Goal: Use online tool/utility: Utilize a website feature to perform a specific function

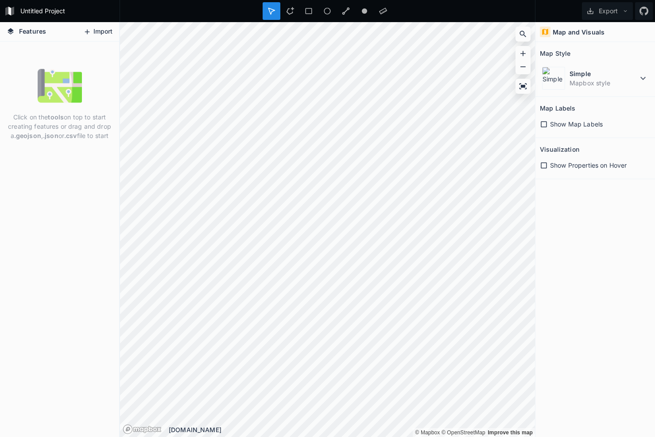
click at [94, 29] on button "Import" at bounding box center [98, 32] width 38 height 14
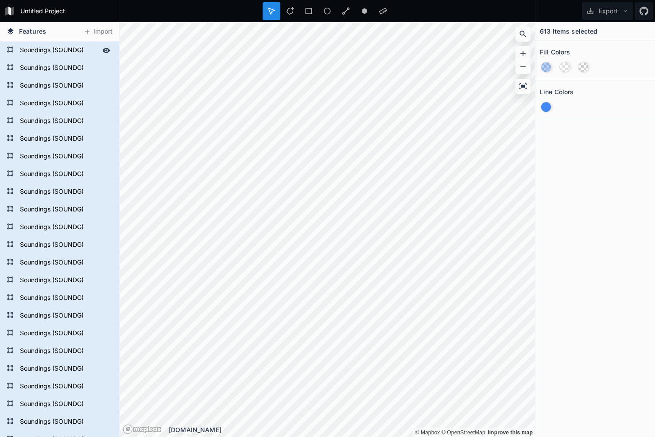
click at [74, 53] on form "Soundings (SOUNDG)" at bounding box center [58, 50] width 83 height 13
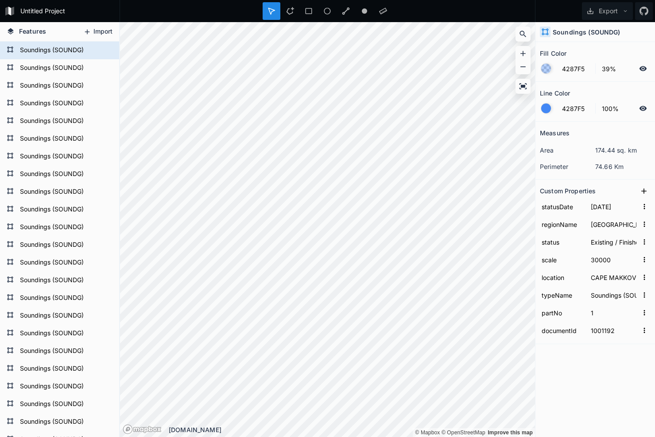
click at [98, 31] on button "Import" at bounding box center [98, 32] width 38 height 14
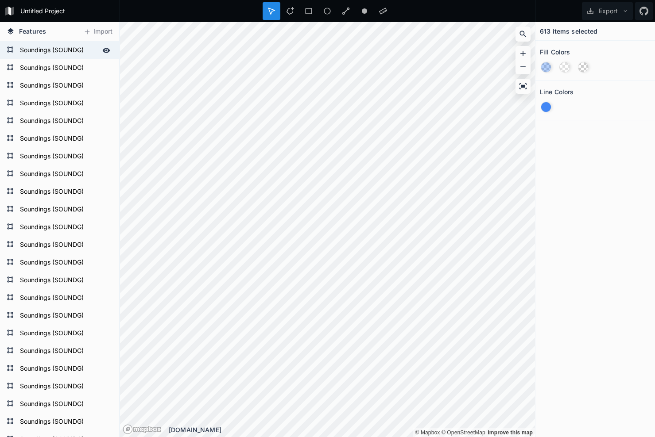
click at [31, 53] on form "Soundings (SOUNDG)" at bounding box center [58, 50] width 83 height 13
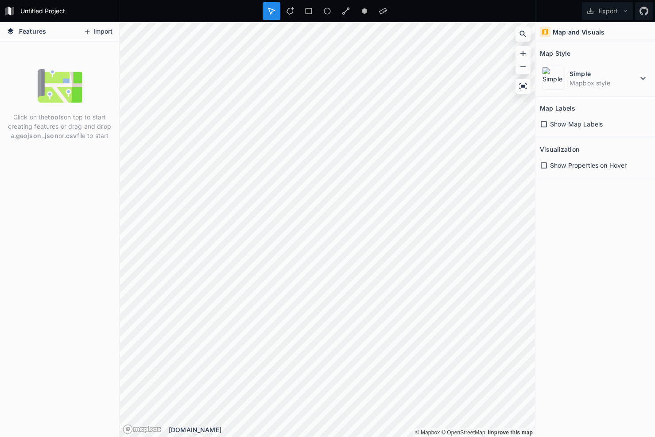
click at [91, 32] on icon at bounding box center [87, 32] width 8 height 8
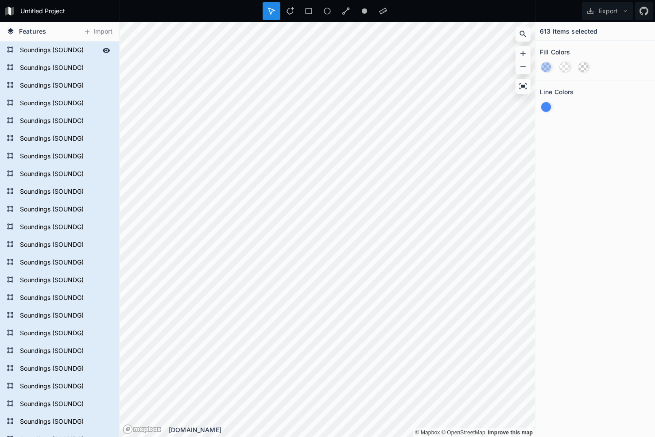
click at [48, 47] on form "Soundings (SOUNDG)" at bounding box center [58, 50] width 83 height 13
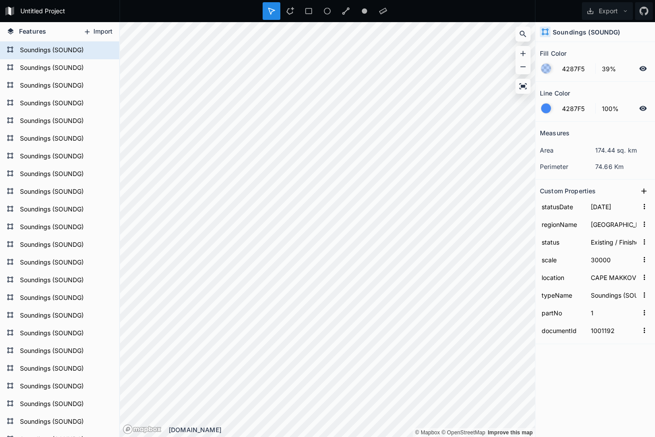
click at [98, 30] on button "Import" at bounding box center [98, 32] width 38 height 14
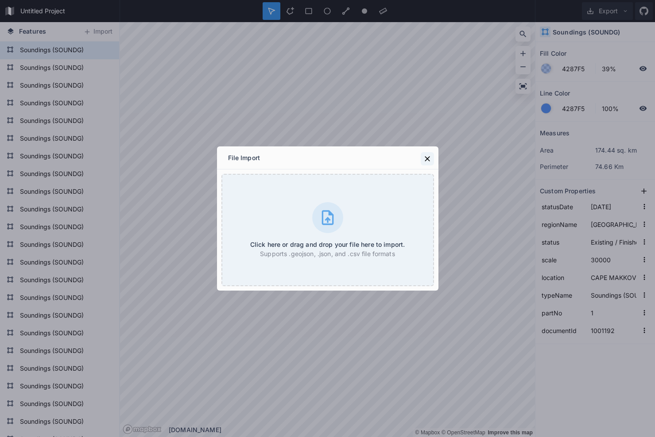
click at [425, 160] on icon at bounding box center [427, 159] width 9 height 9
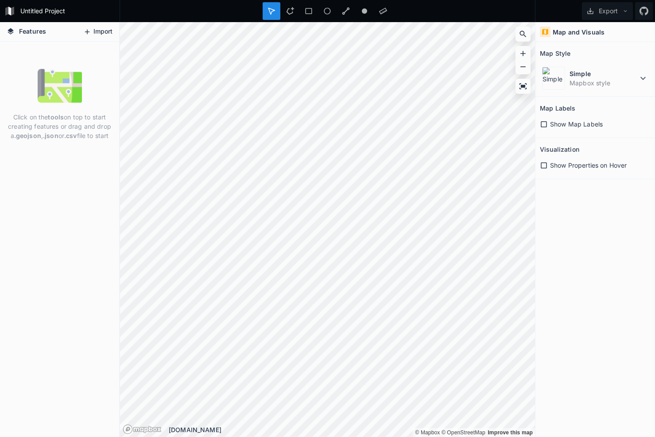
click at [91, 31] on button "Import" at bounding box center [98, 32] width 38 height 14
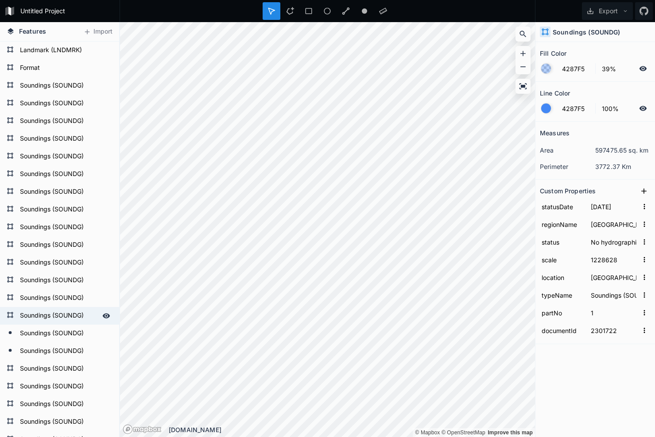
click at [27, 313] on form "Soundings (SOUNDG)" at bounding box center [58, 315] width 83 height 13
type input "2004-03-25"
type input "Superseded"
type input "10560"
type input "DEVIL ISLAND TO LAWLERS ISLAND, NS"
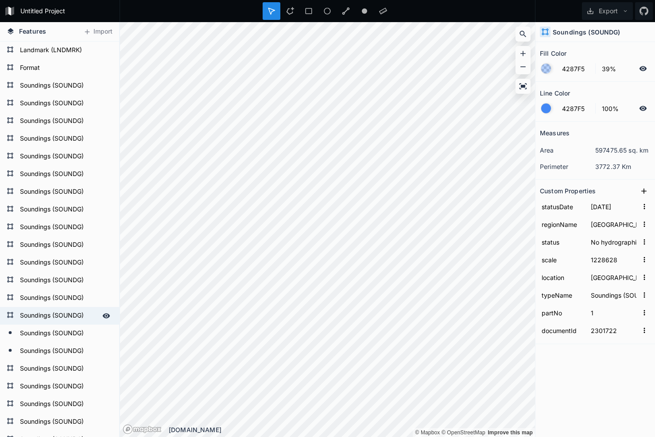
type input "1000622"
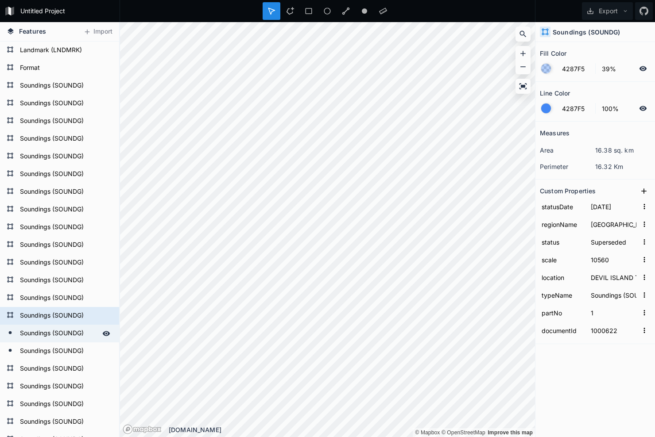
click at [26, 331] on form "Soundings (SOUNDG)" at bounding box center [58, 333] width 83 height 13
type input "FFFFFF"
type input "2006-04-13"
type input "36468"
type input "LA POILE BAY, NL"
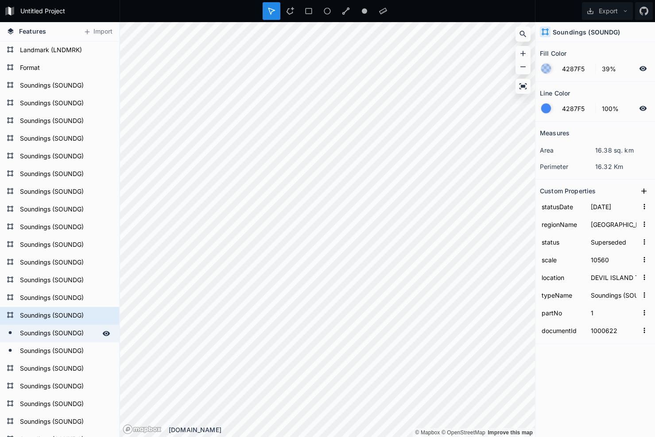
type input "1000623"
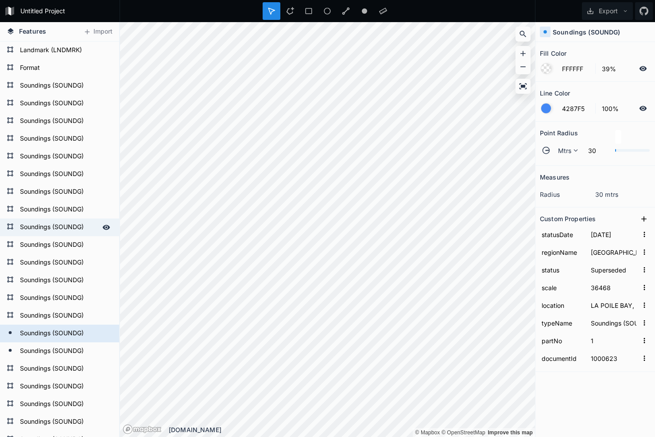
click at [34, 230] on form "Soundings (SOUNDG)" at bounding box center [58, 227] width 83 height 13
type input "4287F5"
type input "2002-01-31"
type input "Redundant data"
type input "24340"
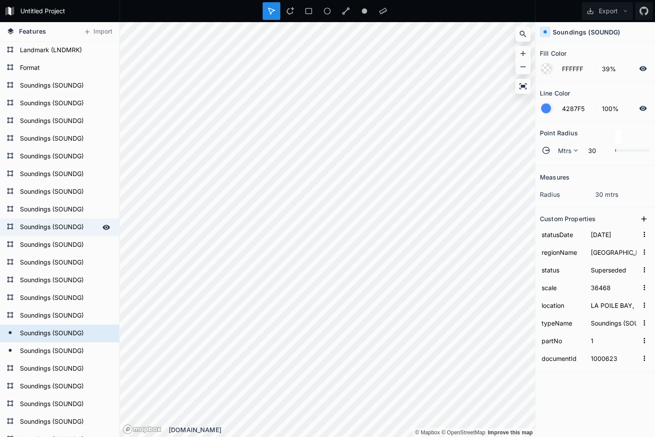
type input "DOMINO RUN, LAB"
type input "1000618"
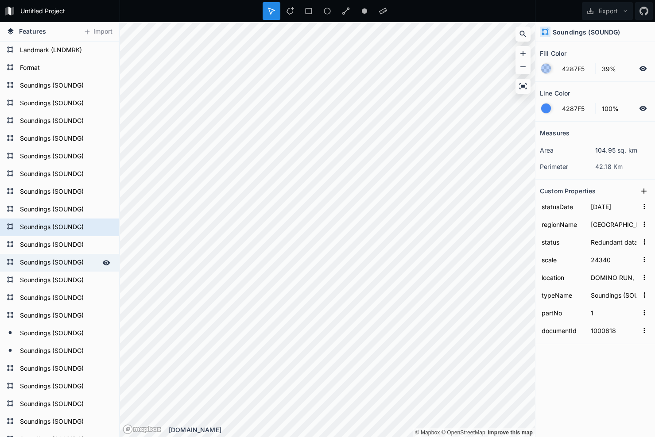
click at [31, 270] on form "Soundings (SOUNDG)" at bounding box center [58, 262] width 83 height 13
type input "2011-11-15"
type input "No hydrographic value"
type input "0"
type input "CHATEAU BAY AND CAPE ST.LEWIS, NFLD"
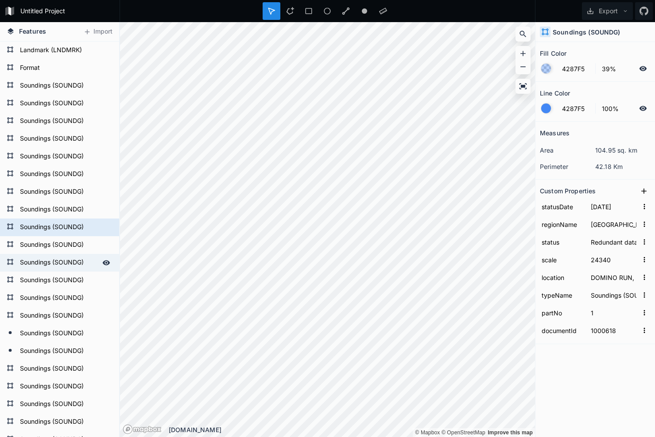
type input "1000619"
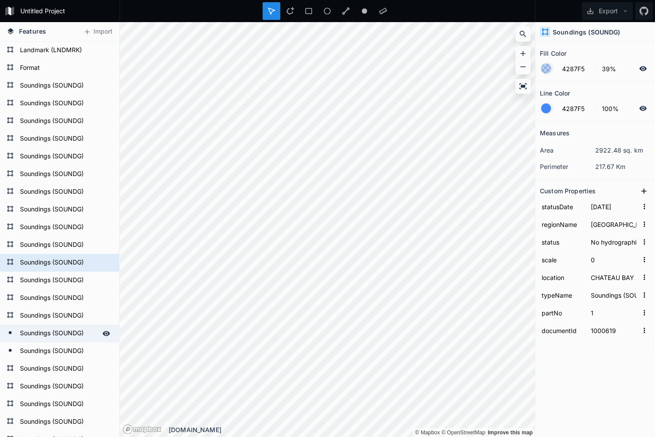
click at [21, 330] on form "Soundings (SOUNDG)" at bounding box center [58, 333] width 83 height 13
type input "FFFFFF"
type input "2006-04-13"
type input "Superseded"
type input "36468"
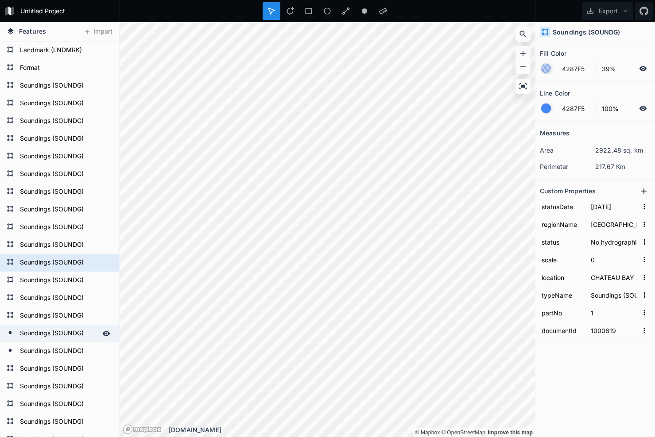
type input "LA POILE BAY, NL"
type input "1000623"
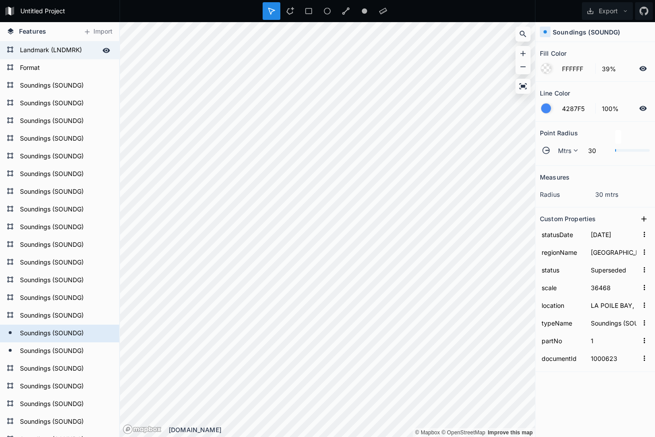
click at [39, 51] on form "Landmark (LNDMRK)" at bounding box center [58, 50] width 83 height 13
type input "4287F5"
type input "1988-01-01"
type input "Redundant data"
type input "0"
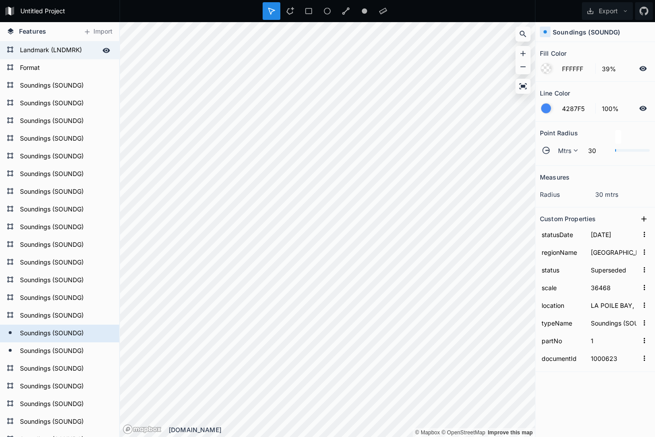
type input "CARTWRIGHT AND APPROACHES, LAB"
type input "Landmark (LNDMRK)"
type input "12949"
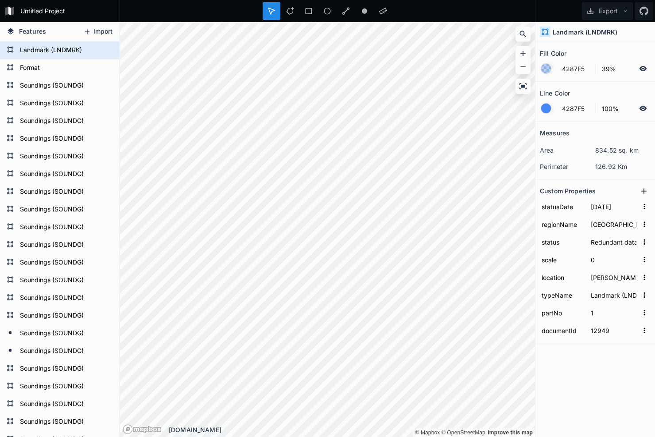
click at [89, 31] on icon at bounding box center [87, 32] width 8 height 8
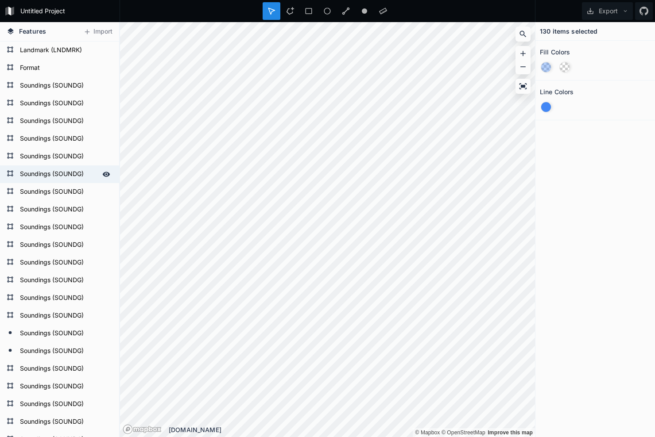
click at [39, 177] on form "Soundings (SOUNDG)" at bounding box center [58, 174] width 83 height 13
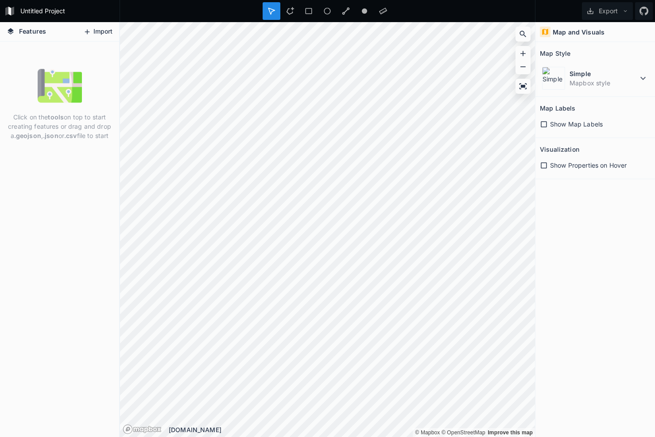
click at [90, 34] on icon at bounding box center [87, 32] width 8 height 8
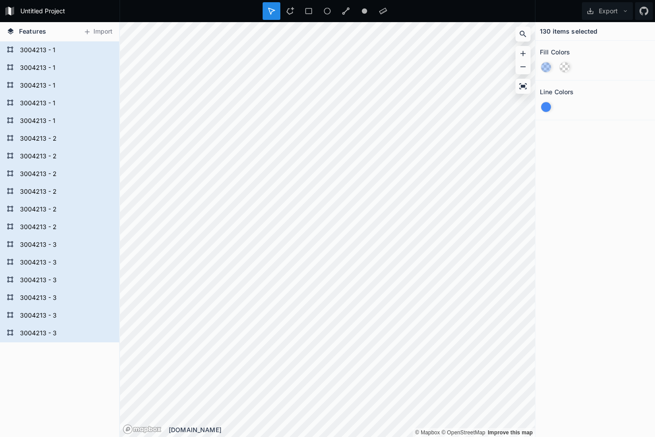
scroll to position [2039, 0]
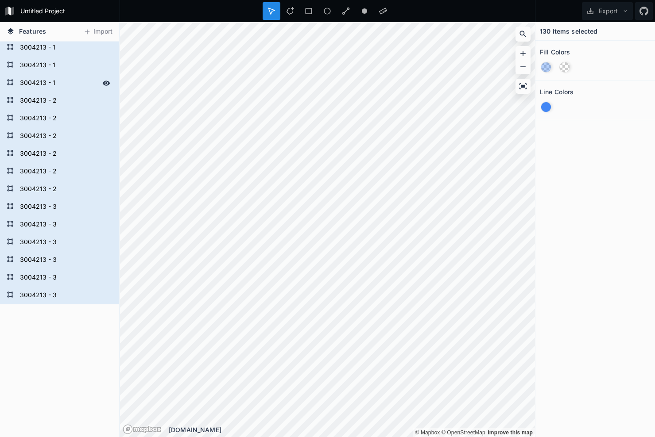
click at [28, 83] on form "3004213 - 1" at bounding box center [58, 83] width 83 height 13
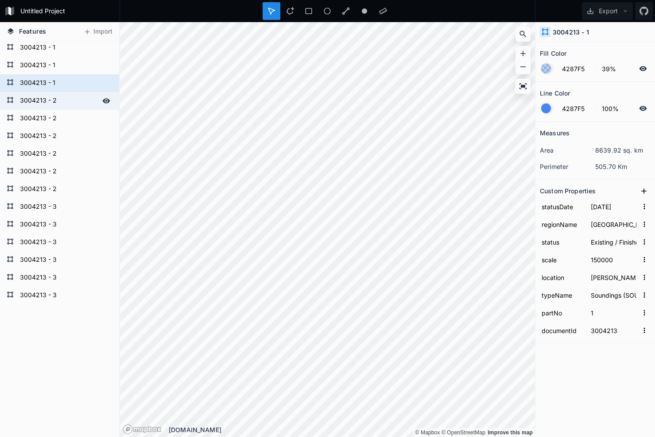
click at [36, 102] on form "3004213 - 2" at bounding box center [58, 100] width 83 height 13
type input "[PERSON_NAME] I. to Ferolle Pt., NL, ATL portion"
type input "2"
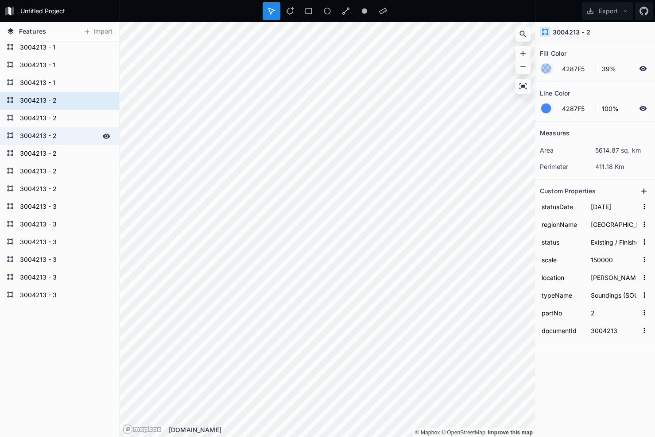
click at [89, 141] on div "Features Import 1000042 - 1 1000042 - 1 1000042 - 1 1000042 - 1 1000042 - 1 100…" at bounding box center [327, 229] width 655 height 415
type input "[DATE]"
type input "1500000"
type input "SCOTIAN SHELF GRAND BANK, NS - NL"
type input "1"
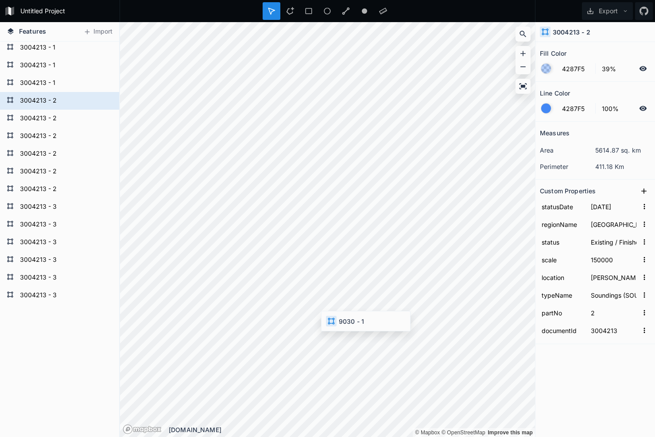
type input "9030"
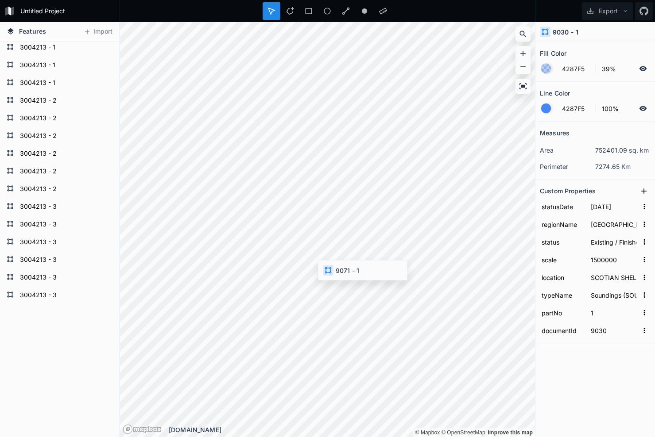
type input "[DATE]"
type input "50000"
type input "CAROUSSE BANK, SCOTIAN SHELF, NS"
type input "9071"
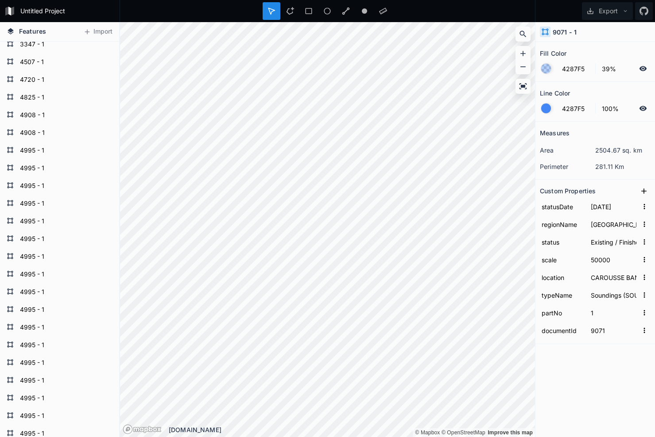
scroll to position [0, 0]
